Goal: Find specific page/section

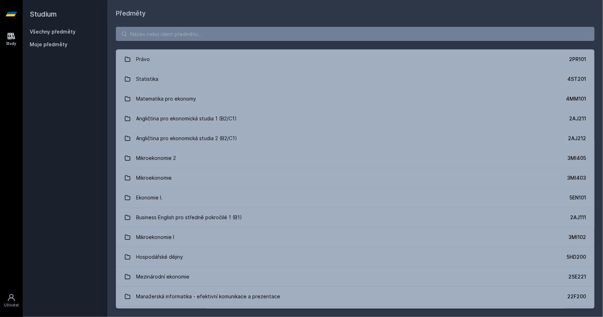
click at [225, 41] on div "Právo 2PR101 Statistika 4ST201 Matematika pro ekonomy 4MM101 Angličtina pro eko…" at bounding box center [355, 167] width 496 height 299
click at [221, 37] on input "search" at bounding box center [355, 34] width 479 height 14
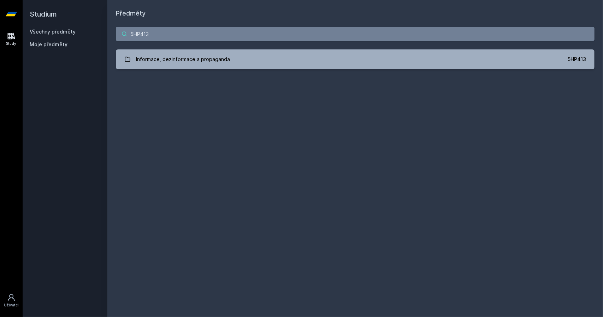
type input "5HP413"
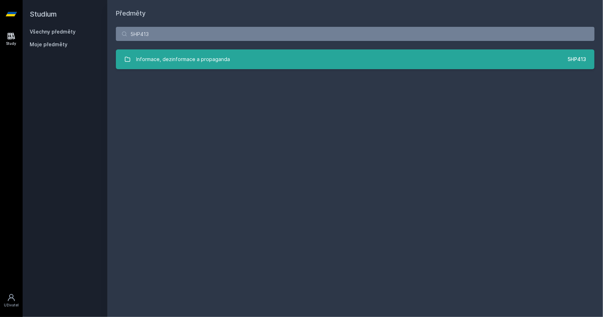
click at [201, 54] on div "Informace, dezinformace a propaganda" at bounding box center [183, 59] width 94 height 14
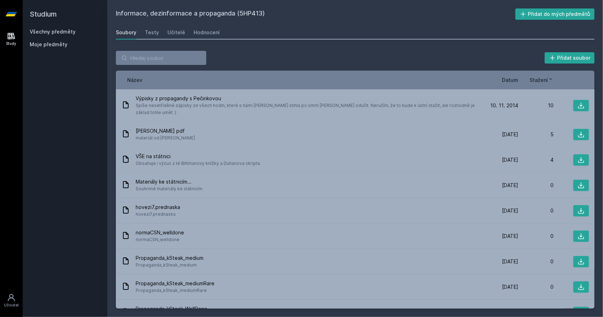
drag, startPoint x: 240, startPoint y: 11, endPoint x: 261, endPoint y: 16, distance: 22.0
click at [261, 16] on h2 "Informace, dezinformace a propaganda (5HP413)" at bounding box center [316, 13] width 400 height 11
copy h2 "5HP413"
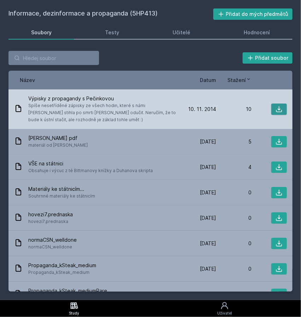
click at [276, 112] on icon at bounding box center [279, 109] width 6 height 6
